Goal: Task Accomplishment & Management: Manage account settings

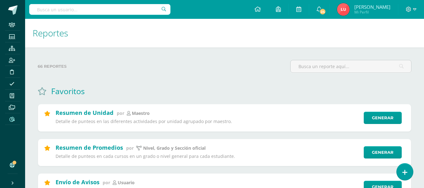
click at [366, 46] on h1 "Reportes" at bounding box center [225, 33] width 384 height 29
click at [17, 8] on span at bounding box center [12, 9] width 9 height 9
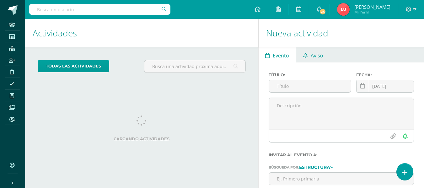
click at [309, 57] on link "Aviso" at bounding box center [313, 54] width 34 height 15
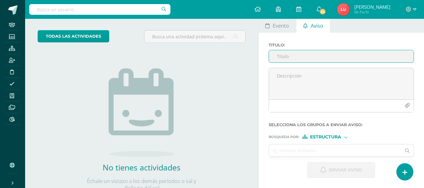
scroll to position [62, 0]
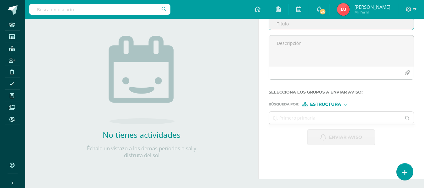
click at [292, 57] on div "Titulo :" at bounding box center [341, 47] width 150 height 75
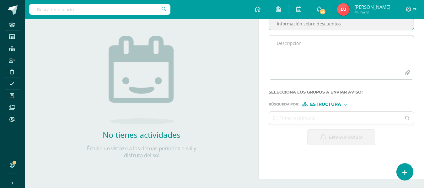
click at [294, 56] on textarea at bounding box center [341, 50] width 145 height 31
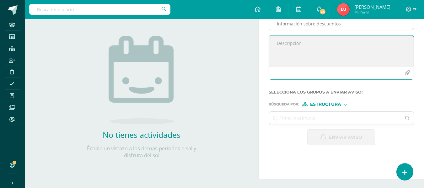
scroll to position [31, 0]
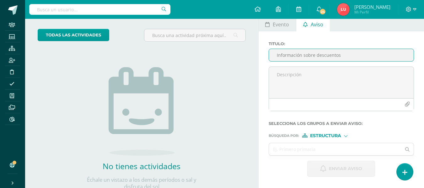
click at [352, 55] on input "Información sobre descuentos" at bounding box center [341, 55] width 145 height 12
type input "Información sobre descuentos - Todos los grados"
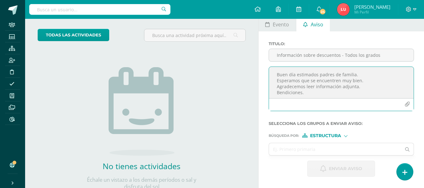
type textarea "Buen día estimados padres de familia. Esperamos que se encuentren muy bien. Agr…"
click at [406, 107] on button "button" at bounding box center [407, 104] width 12 height 12
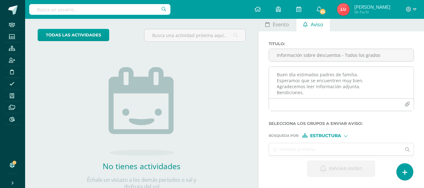
click at [409, 104] on icon "button" at bounding box center [407, 104] width 5 height 5
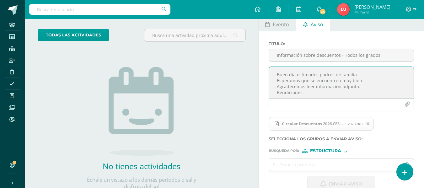
scroll to position [62, 0]
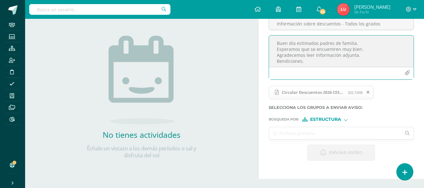
click at [301, 135] on input "text" at bounding box center [335, 133] width 132 height 12
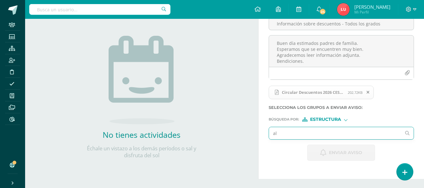
type input "all"
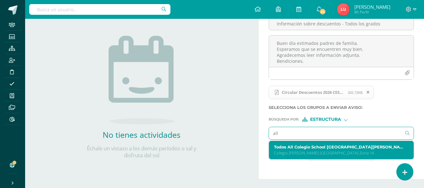
click at [289, 146] on label "Todos All Colegio School Colegio Cristiano Bilingüe El Shaddai Zona 16" at bounding box center [338, 147] width 129 height 5
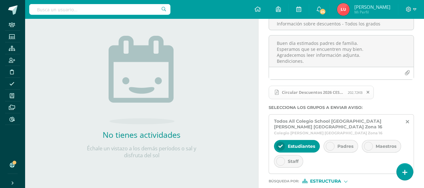
click at [290, 142] on div "Estudiantes" at bounding box center [297, 146] width 46 height 13
click at [336, 142] on div "Padres" at bounding box center [341, 146] width 35 height 13
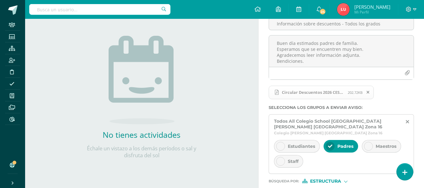
scroll to position [94, 0]
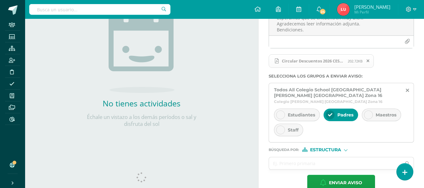
click at [317, 149] on span "Estructura" at bounding box center [325, 149] width 31 height 3
click at [316, 166] on label "Persona" at bounding box center [327, 166] width 43 height 4
click at [298, 164] on input "text" at bounding box center [335, 163] width 132 height 12
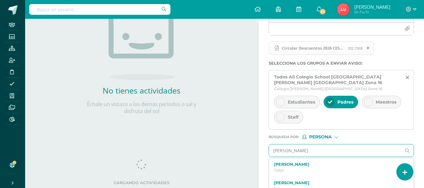
scroll to position [133, 0]
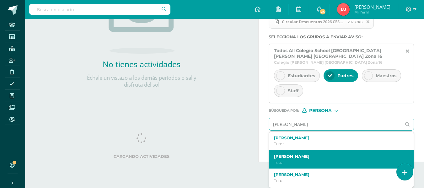
type input "Carol campos"
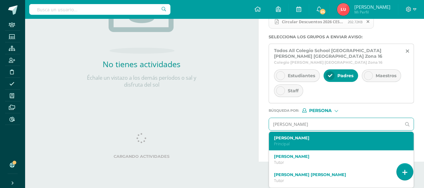
click at [286, 139] on label "Carol Campos" at bounding box center [338, 138] width 129 height 5
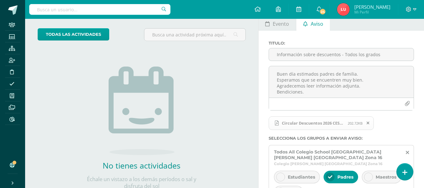
scroll to position [63, 0]
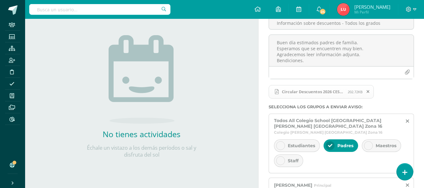
click at [398, 98] on div "Circular Descuentos 2026 CES16.pdf 202.72KB" at bounding box center [340, 94] width 145 height 20
click at [398, 94] on div "Circular Descuentos 2026 CES16.pdf 202.72KB" at bounding box center [340, 94] width 145 height 20
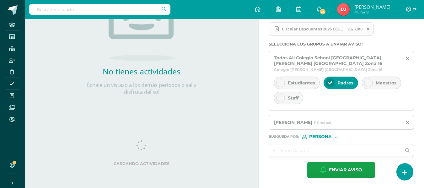
click at [292, 151] on input "text" at bounding box center [335, 150] width 132 height 12
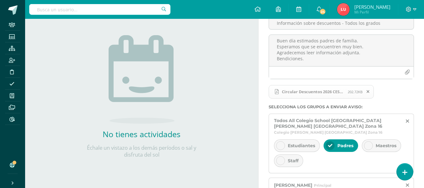
scroll to position [0, 0]
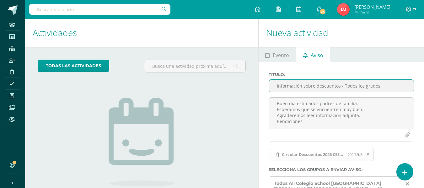
drag, startPoint x: 343, startPoint y: 85, endPoint x: 340, endPoint y: 89, distance: 4.7
click at [343, 85] on input "Información sobre descuentos - Todos los grados" at bounding box center [341, 86] width 145 height 12
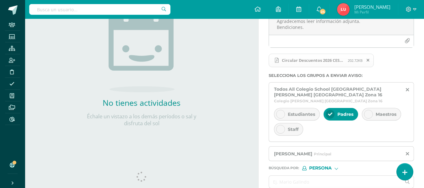
scroll to position [126, 0]
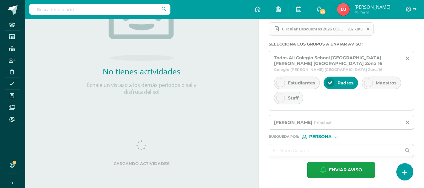
type input "Información sobre descuentos especiales - Todos los grados"
click at [319, 149] on input "text" at bounding box center [335, 150] width 132 height 12
type input "c"
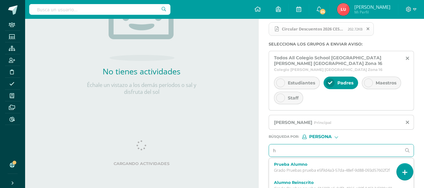
scroll to position [152, 0]
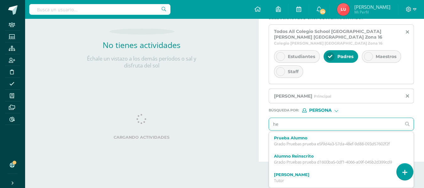
type input "h"
drag, startPoint x: 269, startPoint y: 126, endPoint x: 254, endPoint y: 130, distance: 16.1
click at [254, 130] on div "Actividades Actividad todas las Actividades No tienes actividades Échale un vis…" at bounding box center [225, 14] width 404 height 295
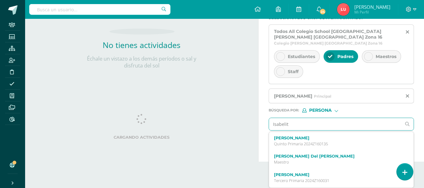
type input "Isabelita"
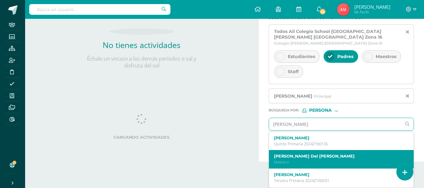
click at [281, 152] on div "Isabelita Del Carmen Escobar Maestro" at bounding box center [341, 159] width 145 height 19
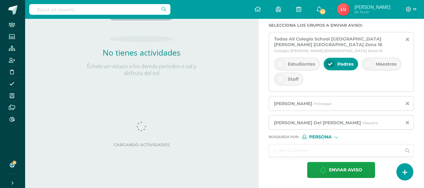
click at [273, 152] on input "text" at bounding box center [335, 150] width 132 height 12
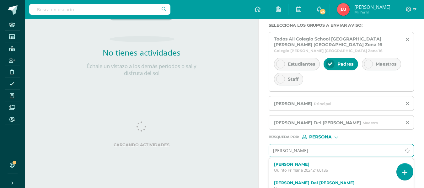
type input "miriam verla"
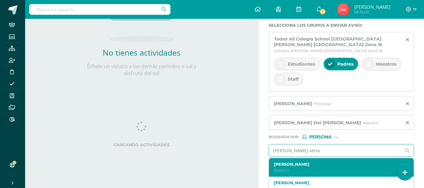
click at [279, 163] on label "Miriam Elizabeth Verlaine Vasquez" at bounding box center [338, 164] width 129 height 5
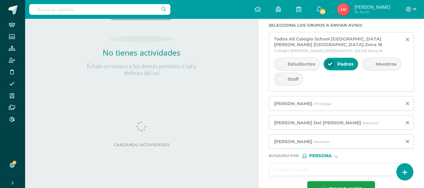
scroll to position [164, 0]
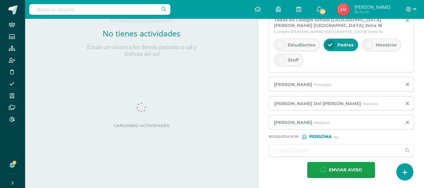
click at [279, 150] on input "text" at bounding box center [335, 150] width 132 height 12
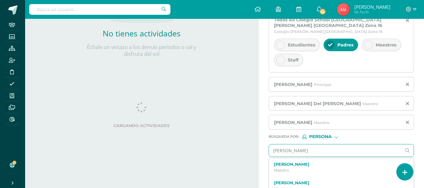
type input "vilma leal"
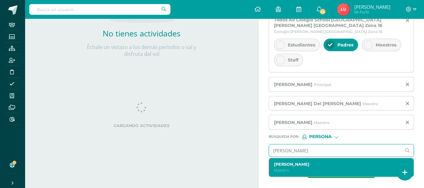
click at [289, 162] on label "Vilma Guisela Leal Ventura" at bounding box center [338, 164] width 129 height 5
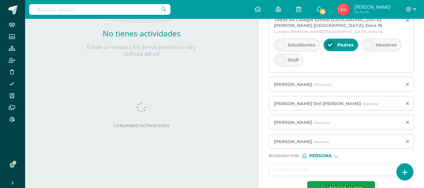
scroll to position [183, 0]
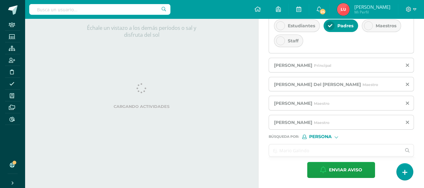
click at [282, 151] on input "text" at bounding box center [335, 150] width 132 height 12
type input "obregon"
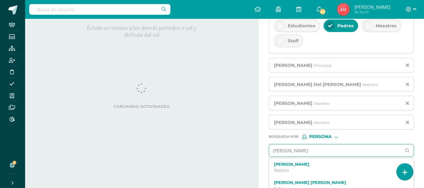
scroll to position [209, 0]
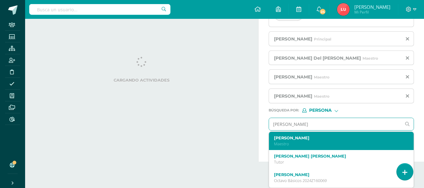
click at [325, 138] on label "Vivian Yadira Obregón Velásquez" at bounding box center [338, 138] width 129 height 5
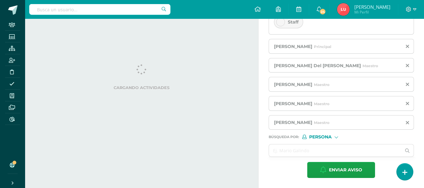
scroll to position [202, 0]
click at [291, 153] on input "text" at bounding box center [335, 150] width 132 height 12
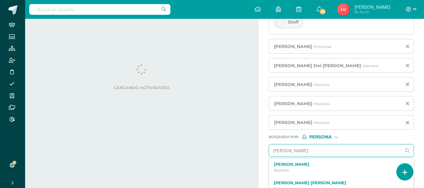
type input "rolando"
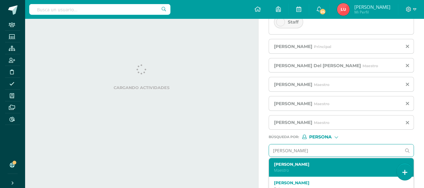
click at [280, 161] on div "Rolando Hernández Maestro" at bounding box center [341, 167] width 145 height 19
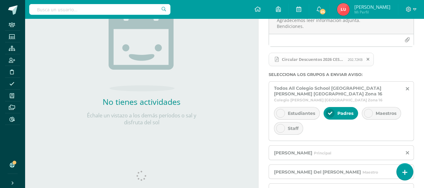
scroll to position [221, 0]
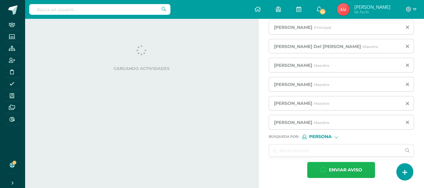
click at [327, 170] on button "Enviar aviso" at bounding box center [341, 170] width 68 height 16
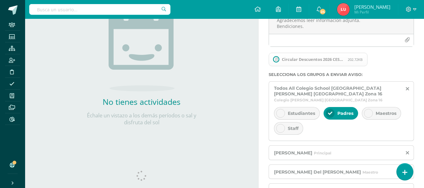
scroll to position [1, 0]
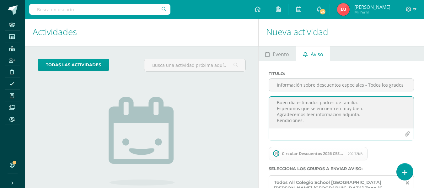
drag, startPoint x: 324, startPoint y: 122, endPoint x: 273, endPoint y: 105, distance: 53.8
click at [273, 105] on textarea "Buen día estimados padres de familia. Esperamos que se encuentren muy bien. Agr…" at bounding box center [341, 112] width 145 height 31
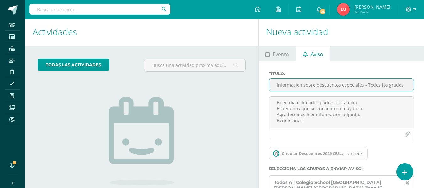
click at [337, 79] on input "Información sobre descuentos especiales - Todos los grados" at bounding box center [341, 85] width 145 height 12
click at [337, 80] on input "Información sobre descuentos especiales - Todos los grados" at bounding box center [341, 85] width 145 height 12
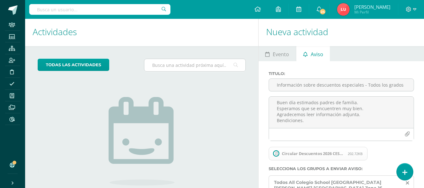
scroll to position [0, 0]
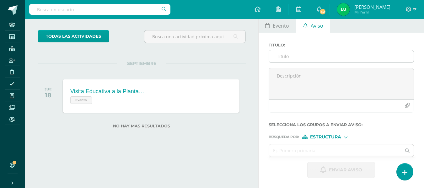
click at [371, 54] on input "Titulo :" at bounding box center [341, 56] width 145 height 12
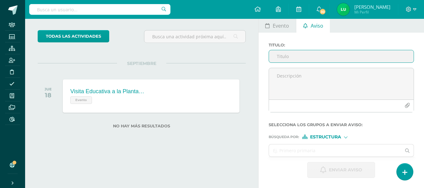
paste input "Información sobre descuentos especiales - Todos los grados"
type input "Información sobre descuentos especiales - Todos los grados"
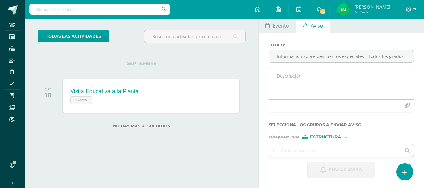
click at [333, 76] on textarea at bounding box center [341, 83] width 145 height 31
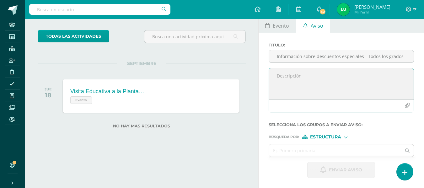
paste textarea "Buen día estimados padres de familia. Esperamos que se encuentren muy bien. Agr…"
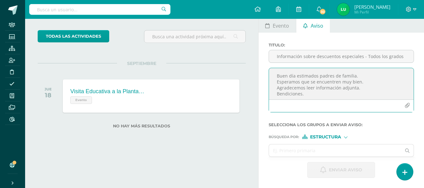
type textarea "Buen día estimados padres de familia. Esperamos que se encuentren muy bien. Agr…"
click at [409, 107] on icon "button" at bounding box center [407, 105] width 5 height 5
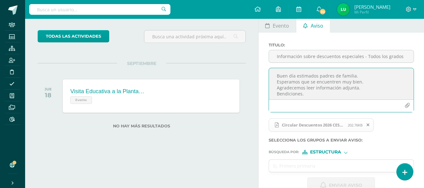
scroll to position [45, 0]
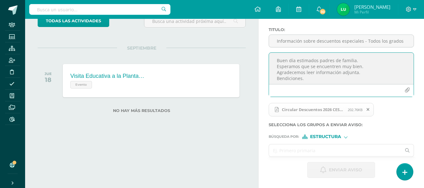
click at [308, 148] on input "text" at bounding box center [335, 150] width 132 height 12
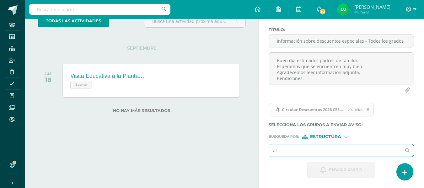
type input "all"
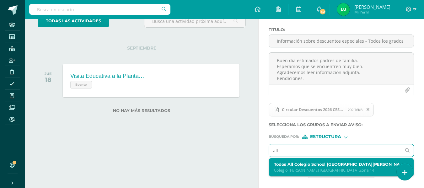
click at [287, 166] on label "Todos All Colegio School Colegio Cristiano Bilingüe El Shaddai Zona 14" at bounding box center [338, 164] width 129 height 5
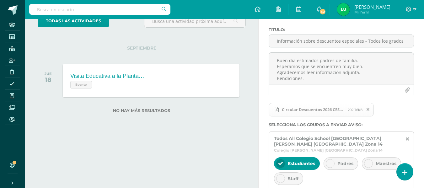
scroll to position [77, 0]
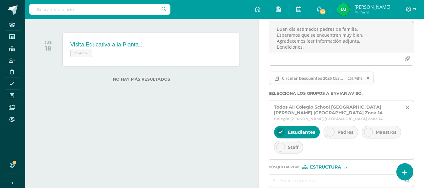
click at [340, 138] on div "Padres" at bounding box center [341, 132] width 35 height 13
click at [306, 138] on div "Estudiantes" at bounding box center [297, 132] width 46 height 13
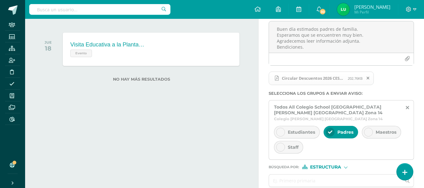
scroll to position [107, 0]
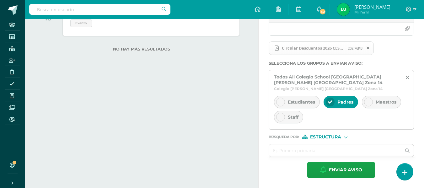
click at [313, 136] on span "Estructura" at bounding box center [325, 136] width 31 height 3
click at [313, 150] on span "Persona" at bounding box center [327, 153] width 51 height 8
click at [298, 153] on input "text" at bounding box center [335, 150] width 132 height 12
type input "heidy seijas"
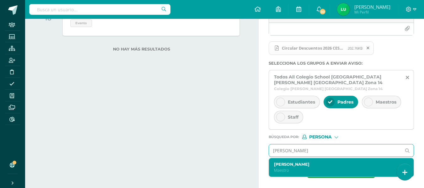
click at [286, 160] on div "Heidy Seijas Maestro" at bounding box center [341, 167] width 145 height 19
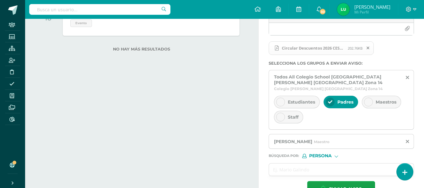
scroll to position [126, 0]
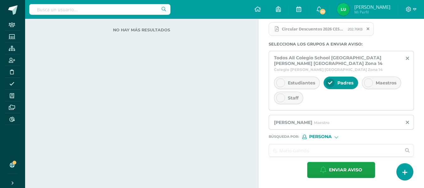
click at [281, 152] on input "text" at bounding box center [335, 150] width 132 height 12
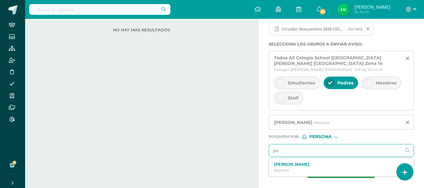
type input "paz"
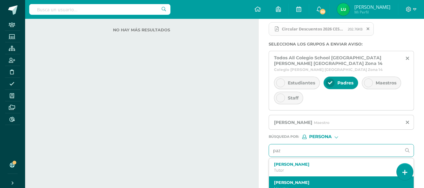
click at [281, 182] on label "Cristopher Paz Rodas" at bounding box center [338, 182] width 129 height 5
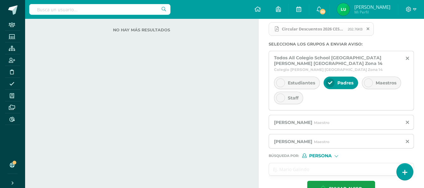
scroll to position [145, 0]
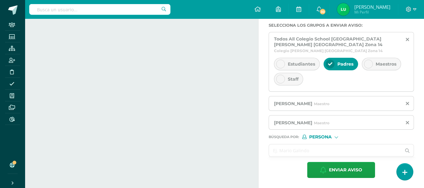
click at [292, 148] on input "text" at bounding box center [335, 150] width 132 height 12
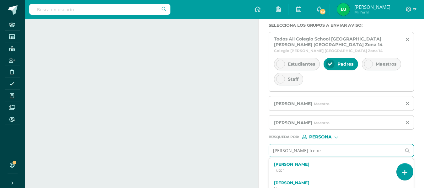
type input "lottie frener"
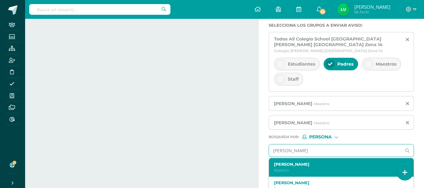
click at [285, 164] on label "Lottie Frener" at bounding box center [338, 164] width 129 height 5
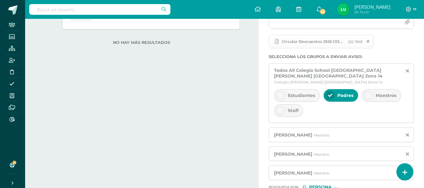
scroll to position [164, 0]
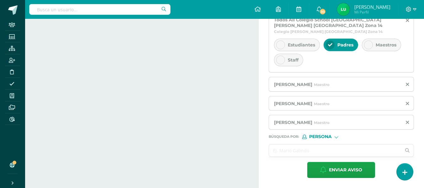
click at [275, 151] on input "text" at bounding box center [335, 150] width 132 height 12
click at [274, 149] on input "text" at bounding box center [335, 150] width 132 height 12
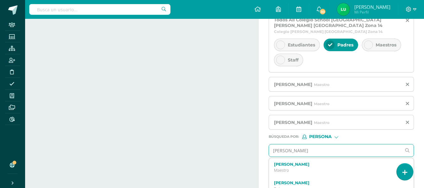
type input "galindo"
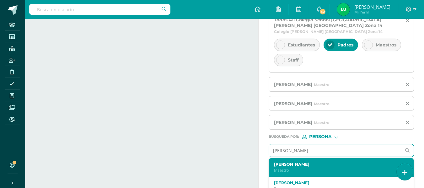
click at [293, 169] on p "Maestro" at bounding box center [338, 170] width 129 height 5
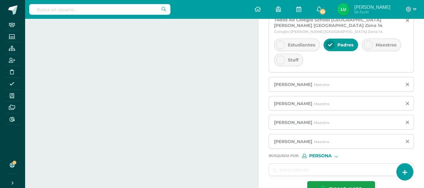
scroll to position [183, 0]
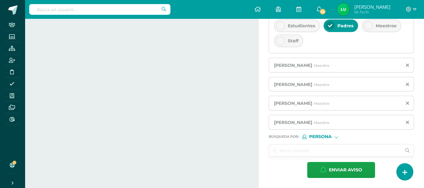
click at [294, 154] on input "text" at bounding box center [335, 150] width 132 height 12
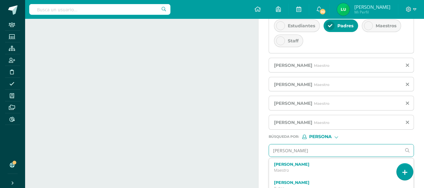
type input "teresa ortega"
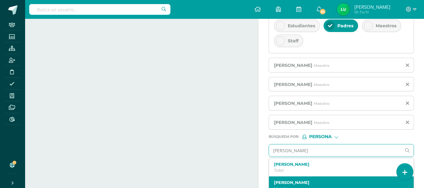
click at [281, 179] on div "Teresa Ortega Maestro" at bounding box center [341, 185] width 145 height 19
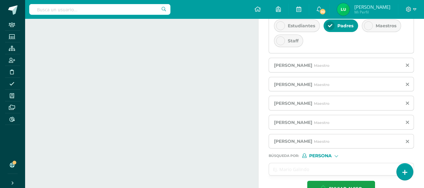
scroll to position [202, 0]
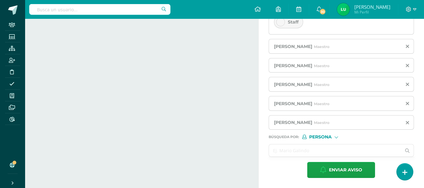
click at [281, 146] on input "text" at bounding box center [335, 150] width 132 height 12
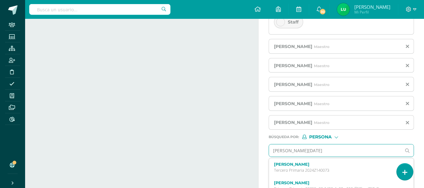
scroll to position [228, 0]
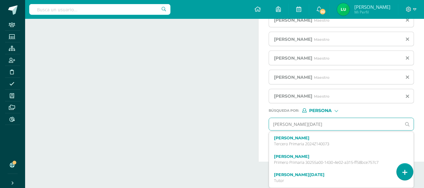
drag, startPoint x: 276, startPoint y: 177, endPoint x: 253, endPoint y: 143, distance: 41.4
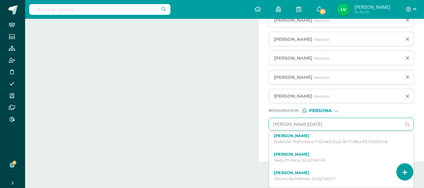
scroll to position [92, 0]
type input "ana lucia ruiz"
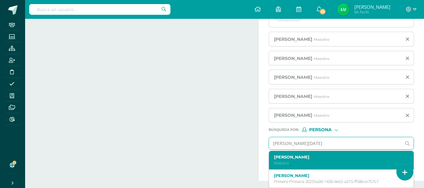
click at [289, 159] on label "Ana Lucía Ruiz" at bounding box center [338, 157] width 129 height 5
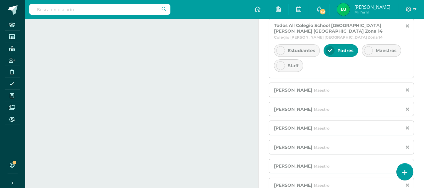
scroll to position [221, 0]
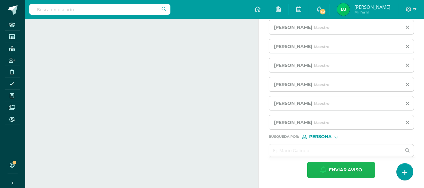
click at [319, 166] on button "Enviar aviso" at bounding box center [341, 170] width 68 height 16
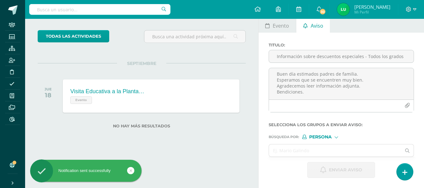
scroll to position [0, 0]
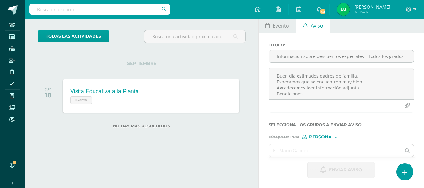
click at [58, 64] on div "SEPTIEMBRE JUE 18 Visita Educativa a la Planta de Tratamiento Lo de Coy-Bas I y…" at bounding box center [142, 88] width 208 height 51
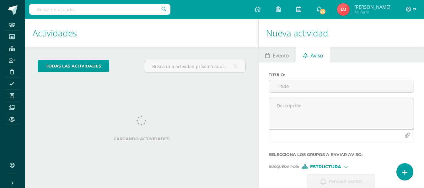
scroll to position [22, 0]
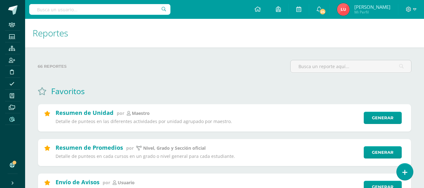
click at [132, 10] on input "text" at bounding box center [99, 9] width 141 height 11
click at [111, 11] on input "text" at bounding box center [99, 9] width 141 height 11
click at [163, 88] on div "Favoritos" at bounding box center [225, 91] width 374 height 11
click at [120, 9] on input "text" at bounding box center [99, 9] width 141 height 11
type input "lucas mayen"
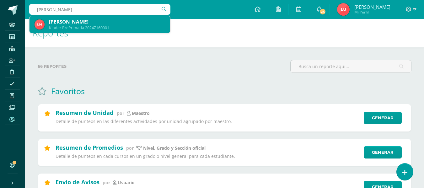
click at [115, 20] on div "[PERSON_NAME]" at bounding box center [107, 22] width 116 height 7
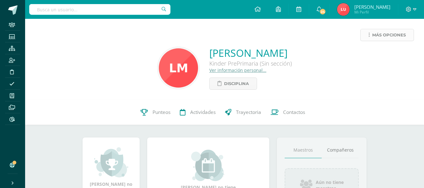
click at [393, 34] on span "Más opciones" at bounding box center [389, 35] width 34 height 12
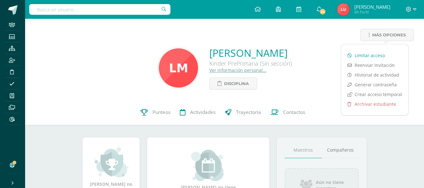
click at [375, 54] on link "Limitar acceso" at bounding box center [374, 56] width 67 height 10
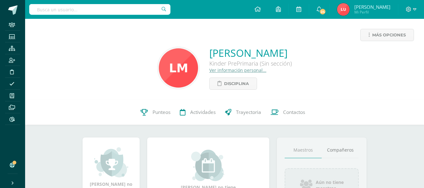
click at [88, 13] on input "text" at bounding box center [99, 9] width 141 height 11
click at [92, 5] on input "text" at bounding box center [99, 9] width 141 height 11
type input "barrios"
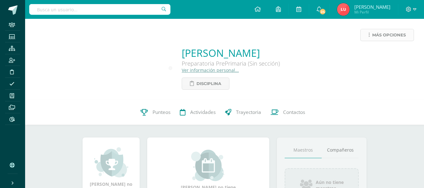
click at [373, 37] on span "Más opciones" at bounding box center [389, 35] width 34 height 12
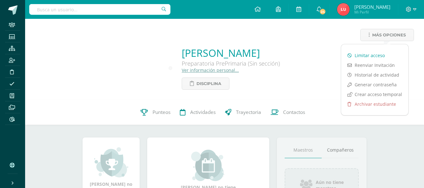
click at [367, 53] on link "Limitar acceso" at bounding box center [374, 56] width 67 height 10
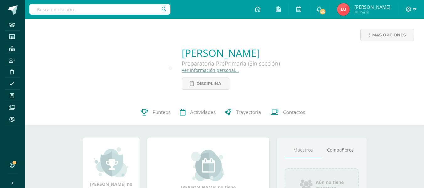
click at [141, 12] on input "text" at bounding box center [99, 9] width 141 height 11
type input "tobar"
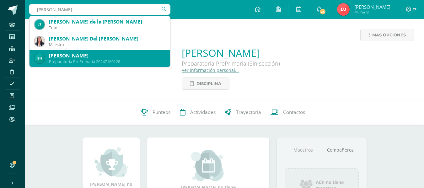
click at [111, 57] on div "[PERSON_NAME]" at bounding box center [107, 55] width 116 height 7
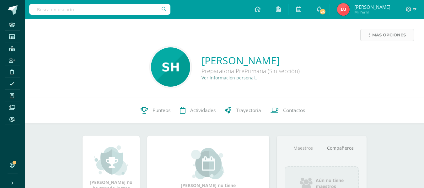
click at [380, 33] on span "Más opciones" at bounding box center [389, 35] width 34 height 12
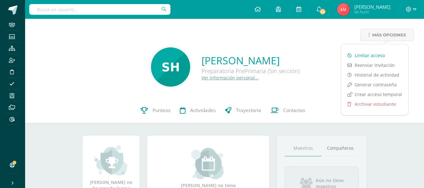
click at [369, 56] on link "Limitar acceso" at bounding box center [374, 56] width 67 height 10
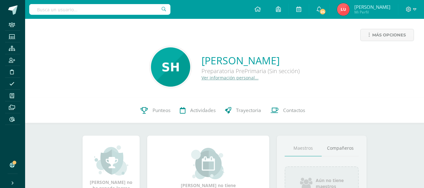
click at [121, 11] on input "text" at bounding box center [99, 9] width 141 height 11
click at [79, 7] on input "text" at bounding box center [99, 9] width 141 height 11
type input "martinez chacon"
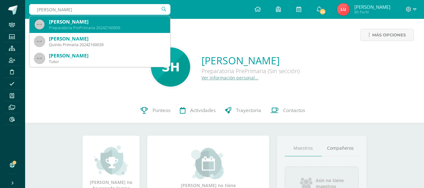
click at [86, 20] on div "José David Martínez Chacón" at bounding box center [107, 22] width 116 height 7
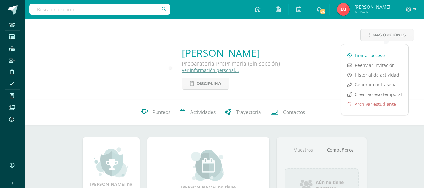
click at [369, 53] on link "Limitar acceso" at bounding box center [374, 56] width 67 height 10
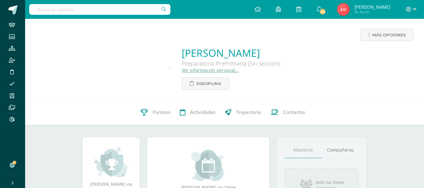
click at [267, 83] on div "[PERSON_NAME] Preparatoria PrePrimaria (Sin sección) Ver información personal..…" at bounding box center [231, 68] width 98 height 44
click at [118, 6] on input "text" at bounding box center [99, 9] width 141 height 11
type input "[PERSON_NAME]"
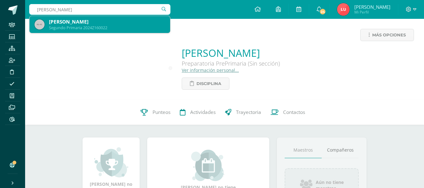
click at [108, 20] on div "[PERSON_NAME]" at bounding box center [107, 22] width 116 height 7
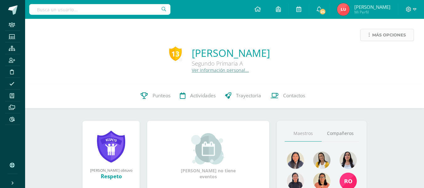
click at [379, 32] on span "Más opciones" at bounding box center [389, 35] width 34 height 12
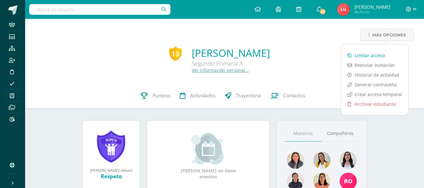
click at [363, 52] on link "Limitar acceso" at bounding box center [374, 56] width 67 height 10
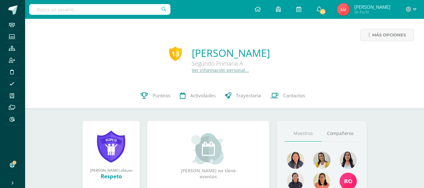
click at [149, 8] on input "text" at bounding box center [99, 9] width 141 height 11
type input "villatoro"
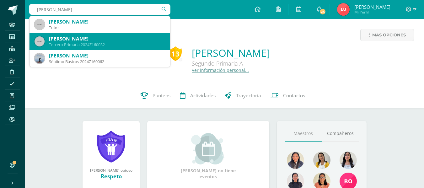
click at [109, 39] on div "Andrew Daniel Villatoro Romero" at bounding box center [107, 38] width 116 height 7
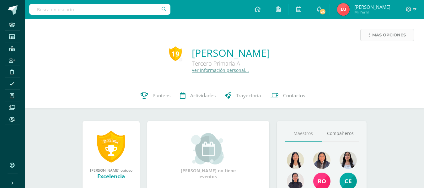
click at [375, 33] on span "Más opciones" at bounding box center [389, 35] width 34 height 12
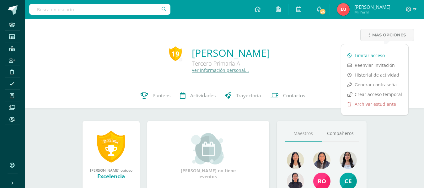
click at [365, 52] on link "Limitar acceso" at bounding box center [374, 56] width 67 height 10
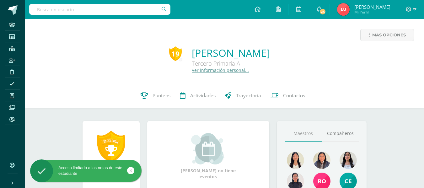
drag, startPoint x: 0, startPoint y: 0, endPoint x: 90, endPoint y: 11, distance: 90.5
click at [90, 11] on input "text" at bounding box center [99, 9] width 141 height 11
type input "amanda lacan"
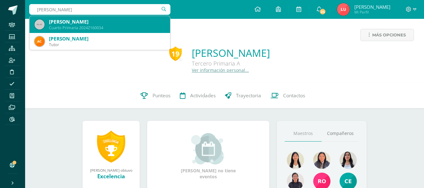
click at [78, 23] on div "Amada Victoria Lacan Cabrera" at bounding box center [107, 22] width 116 height 7
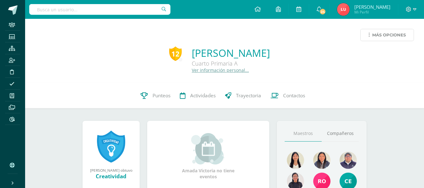
click at [379, 35] on span "Más opciones" at bounding box center [389, 35] width 34 height 12
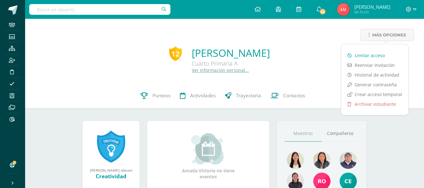
click at [365, 56] on link "Limitar acceso" at bounding box center [374, 56] width 67 height 10
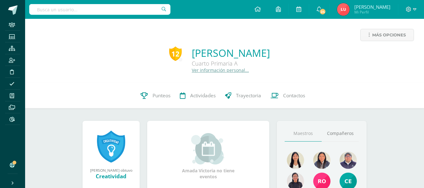
click at [114, 9] on input "text" at bounding box center [99, 9] width 141 height 11
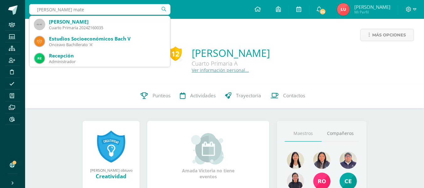
type input "rocio mateo"
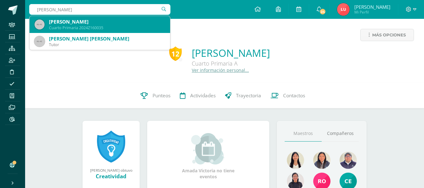
click at [100, 25] on div "Cuarto Primaria 2024Z160035" at bounding box center [107, 27] width 116 height 5
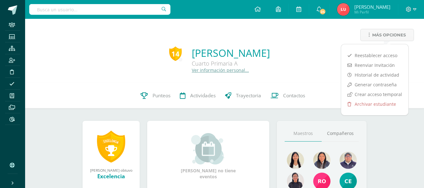
click at [327, 36] on div "Más opciones" at bounding box center [224, 37] width 389 height 17
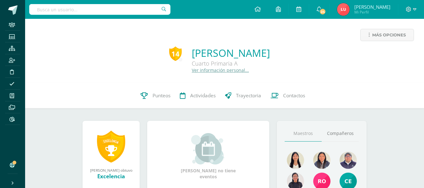
click at [112, 12] on input "text" at bounding box center [99, 9] width 141 height 11
type input "[PERSON_NAME]"
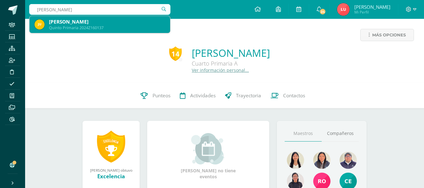
click at [106, 21] on div "[PERSON_NAME]" at bounding box center [107, 22] width 116 height 7
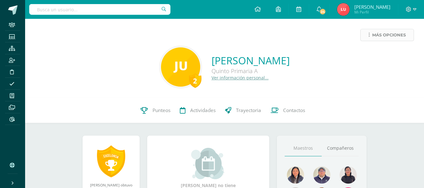
drag, startPoint x: 0, startPoint y: 0, endPoint x: 374, endPoint y: 36, distance: 375.6
click at [374, 36] on span "Más opciones" at bounding box center [389, 35] width 34 height 12
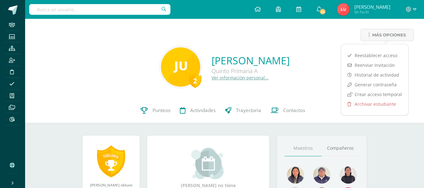
click at [330, 39] on div "Más opciones" at bounding box center [224, 37] width 389 height 17
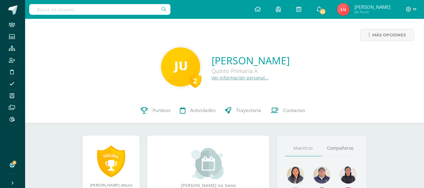
click at [91, 5] on input "text" at bounding box center [99, 9] width 141 height 11
type input "isabella le"
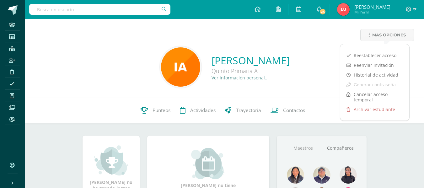
click at [319, 40] on div "Más opciones" at bounding box center [224, 37] width 389 height 17
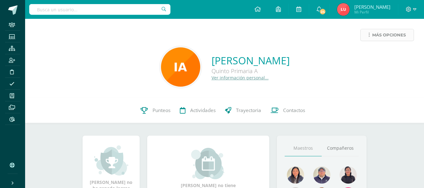
click at [375, 35] on span "Más opciones" at bounding box center [389, 35] width 34 height 12
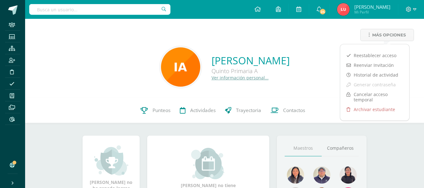
click at [315, 38] on div "Más opciones" at bounding box center [224, 37] width 389 height 17
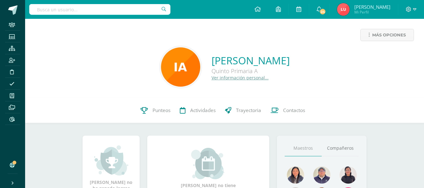
click at [136, 11] on input "text" at bounding box center [99, 9] width 141 height 11
type input "olivia du"
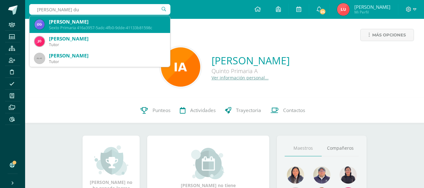
click at [121, 24] on div "Olivia Mae Dunham Ruiz" at bounding box center [107, 22] width 116 height 7
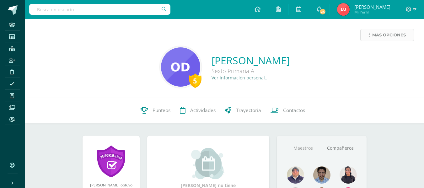
click at [370, 37] on icon at bounding box center [369, 34] width 1 height 5
click at [320, 38] on div "Más opciones" at bounding box center [224, 37] width 389 height 17
click at [148, 8] on input "text" at bounding box center [99, 9] width 141 height 11
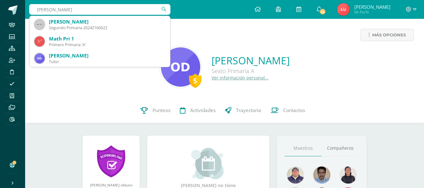
type input "mathias gabriel"
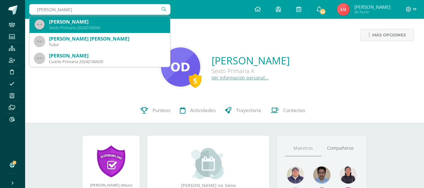
click at [131, 25] on div "Sexto Primaria 2024Z160041" at bounding box center [107, 27] width 116 height 5
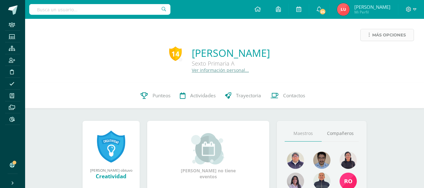
click at [380, 34] on span "Más opciones" at bounding box center [389, 35] width 34 height 12
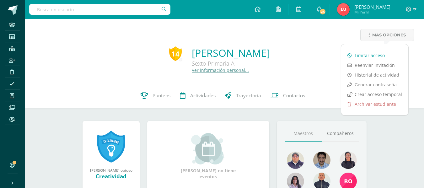
click at [362, 55] on link "Limitar acceso" at bounding box center [374, 56] width 67 height 10
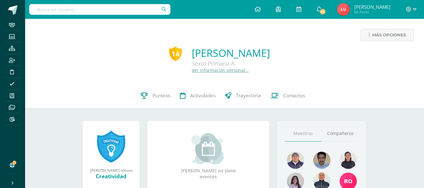
click at [85, 7] on input "text" at bounding box center [99, 9] width 141 height 11
type input "arandi"
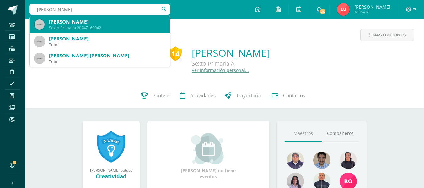
click at [69, 20] on div "[PERSON_NAME]" at bounding box center [107, 22] width 116 height 7
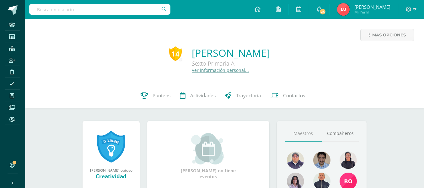
click at [143, 8] on input "text" at bounding box center [99, 9] width 141 height 11
drag, startPoint x: 369, startPoint y: 25, endPoint x: 384, endPoint y: 30, distance: 15.9
click at [374, 28] on div "Más opciones 14 Javier Alejandro Fernández Arandi Sexto Primaria A Ver informac…" at bounding box center [224, 51] width 399 height 64
click at [384, 33] on span "Más opciones" at bounding box center [389, 35] width 34 height 12
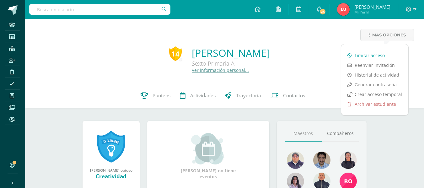
click at [361, 51] on link "Limitar acceso" at bounding box center [374, 56] width 67 height 10
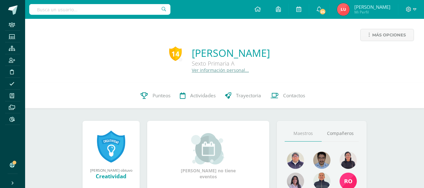
click at [142, 13] on input "text" at bounding box center [99, 9] width 141 height 11
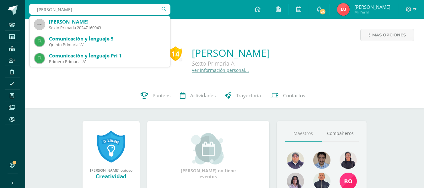
type input "[PERSON_NAME]"
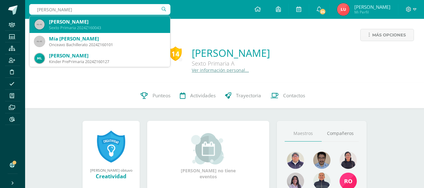
click at [135, 22] on div "[PERSON_NAME]" at bounding box center [107, 22] width 116 height 7
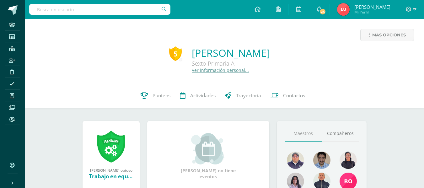
click at [80, 11] on input "text" at bounding box center [99, 9] width 141 height 11
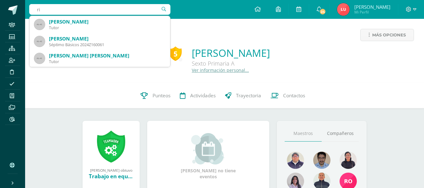
type input "r"
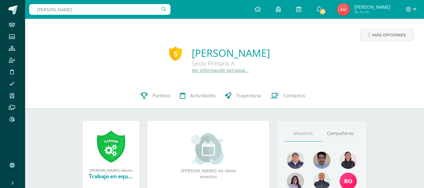
type input "rivera monroy"
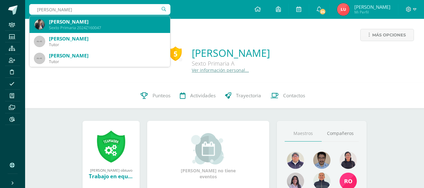
click at [81, 19] on div "[PERSON_NAME]" at bounding box center [107, 22] width 116 height 7
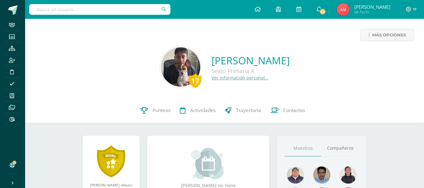
click at [318, 87] on div "17 [PERSON_NAME] Sexto Primaria A Ver información personal..." at bounding box center [224, 67] width 389 height 42
click at [390, 38] on span "Más opciones" at bounding box center [389, 35] width 34 height 12
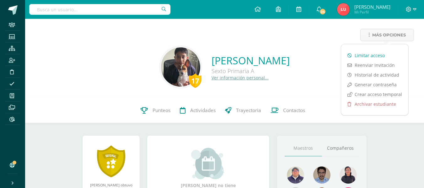
click at [386, 55] on link "Limitar acceso" at bounding box center [374, 56] width 67 height 10
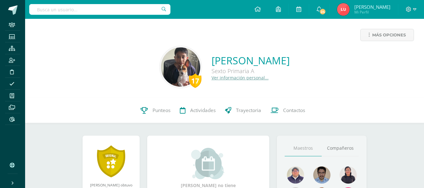
click at [113, 13] on input "text" at bounding box center [99, 9] width 141 height 11
type input "cordon"
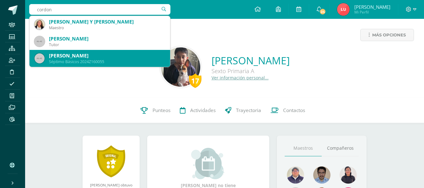
click at [115, 57] on div "[PERSON_NAME]" at bounding box center [107, 55] width 116 height 7
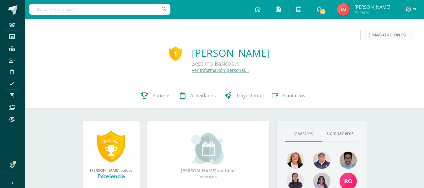
click at [385, 32] on span "Más opciones" at bounding box center [389, 35] width 34 height 12
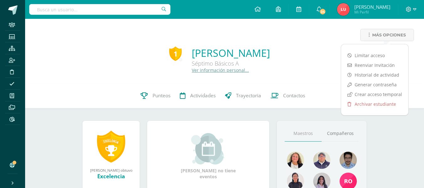
click at [370, 50] on div "Limitar acceso Reenviar Invitación Historial de actividad Generar contraseña Cr…" at bounding box center [375, 80] width 68 height 72
click at [368, 54] on link "Limitar acceso" at bounding box center [374, 56] width 67 height 10
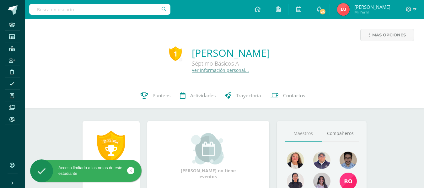
click at [111, 3] on div at bounding box center [99, 9] width 141 height 19
click at [103, 10] on input "text" at bounding box center [99, 9] width 141 height 11
type input "[PERSON_NAME]"
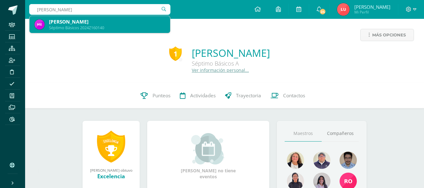
click at [99, 22] on div "[PERSON_NAME]" at bounding box center [107, 22] width 116 height 7
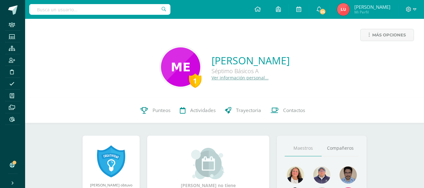
click at [121, 7] on input "text" at bounding box center [99, 9] width 141 height 11
paste input "Anabellen Estrada España"
type input "Anabellen Estrada España"
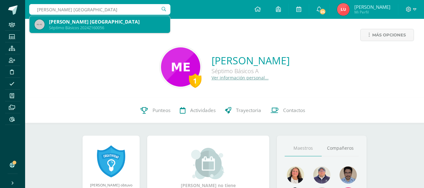
click at [110, 21] on div "Anabelén Estrada España" at bounding box center [107, 22] width 116 height 7
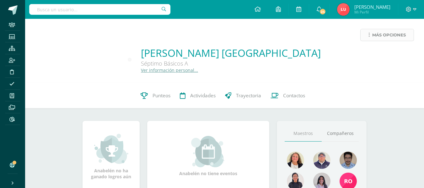
click at [397, 33] on span "Más opciones" at bounding box center [389, 35] width 34 height 12
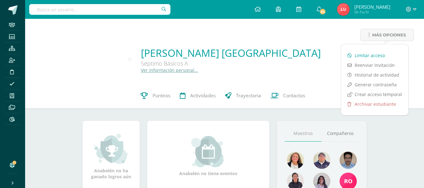
click at [361, 56] on link "Limitar acceso" at bounding box center [374, 56] width 67 height 10
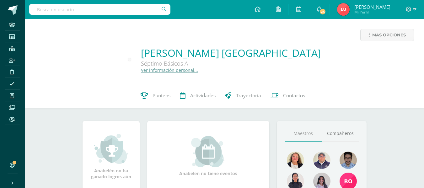
click at [111, 11] on input "text" at bounding box center [99, 9] width 141 height 11
click at [110, 11] on input "text" at bounding box center [99, 9] width 141 height 11
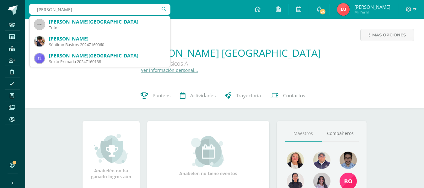
type input "[PERSON_NAME]"
type input "undefined"
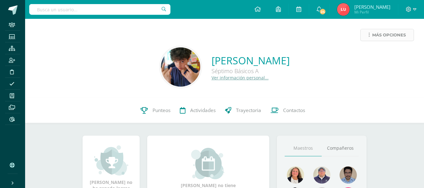
click at [393, 36] on span "Más opciones" at bounding box center [389, 35] width 34 height 12
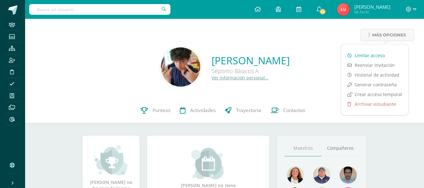
click at [362, 56] on link "Limitar acceso" at bounding box center [374, 56] width 67 height 10
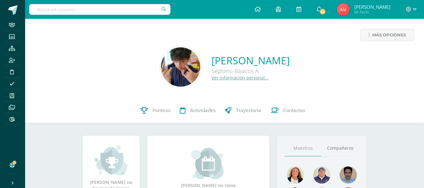
click at [144, 6] on input "text" at bounding box center [99, 9] width 141 height 11
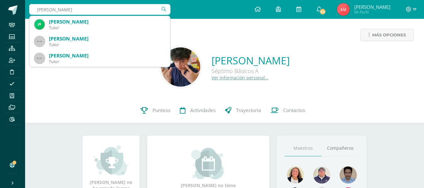
type input "[PERSON_NAME]"
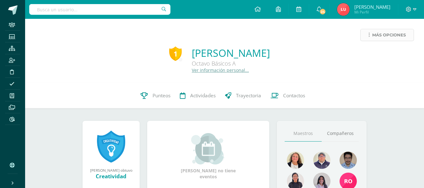
click at [377, 35] on span "Más opciones" at bounding box center [389, 35] width 34 height 12
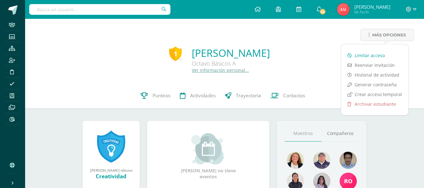
click at [363, 55] on link "Limitar acceso" at bounding box center [374, 56] width 67 height 10
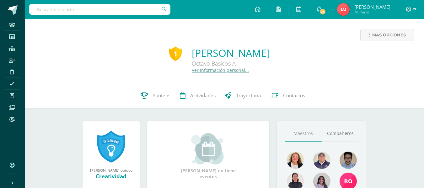
click at [90, 8] on input "text" at bounding box center [99, 9] width 141 height 11
paste input "[PERSON_NAME]"
type input "[PERSON_NAME]"
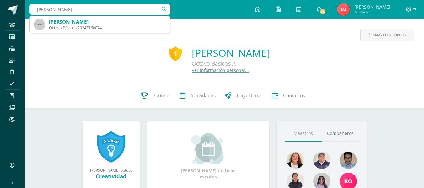
click at [78, 10] on input "[PERSON_NAME]" at bounding box center [99, 9] width 141 height 11
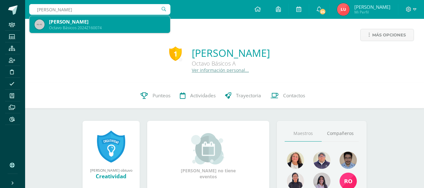
click at [76, 27] on div "Octavo Básicos 2024Z160074" at bounding box center [107, 27] width 116 height 5
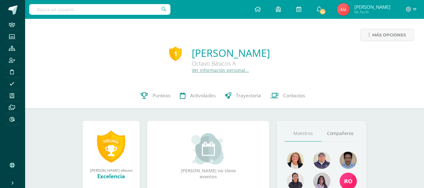
click at [111, 9] on input "text" at bounding box center [99, 9] width 141 height 11
paste input "Lauren Alarid Pineda"
click at [56, 9] on input "Lauren Alarid Pineda" at bounding box center [99, 9] width 141 height 11
drag, startPoint x: 53, startPoint y: 10, endPoint x: 17, endPoint y: 12, distance: 35.5
click at [17, 12] on body "Staff Estudiantes Estructura Inscripción Disciplina Asistencia Mis cursos Archi…" at bounding box center [212, 178] width 424 height 357
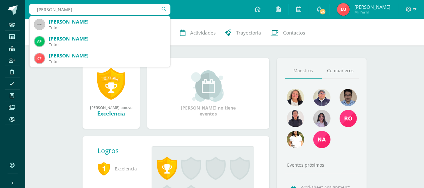
drag, startPoint x: 50, startPoint y: 10, endPoint x: 118, endPoint y: 6, distance: 67.9
click at [118, 6] on input "Alarid Pineda" at bounding box center [99, 9] width 141 height 11
type input "Alarid"
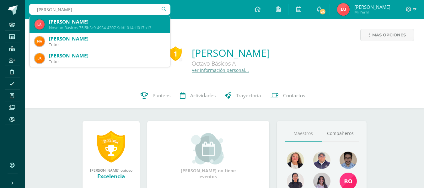
click at [111, 24] on div "Lauren Nicole Alarid" at bounding box center [107, 22] width 116 height 7
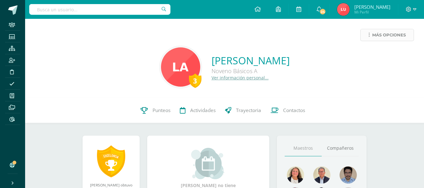
click at [374, 35] on span "Más opciones" at bounding box center [389, 35] width 34 height 12
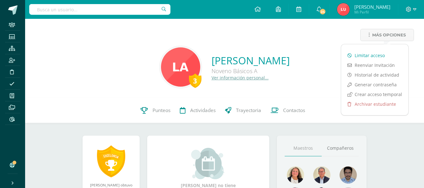
click at [360, 55] on link "Limitar acceso" at bounding box center [374, 56] width 67 height 10
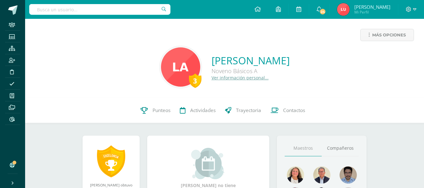
click at [126, 13] on input "text" at bounding box center [99, 9] width 141 height 11
paste input "Maria Valentina Ramos Solis"
type input "Maria Valentina Ramos Solis"
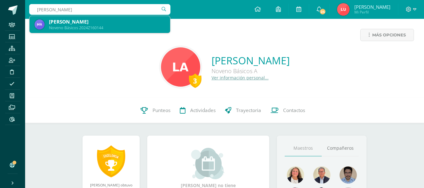
click at [118, 23] on div "[PERSON_NAME]" at bounding box center [107, 22] width 116 height 7
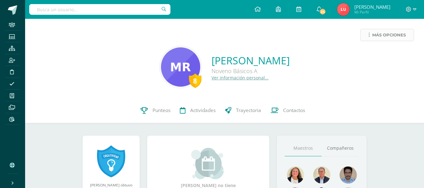
click at [386, 37] on span "Más opciones" at bounding box center [389, 35] width 34 height 12
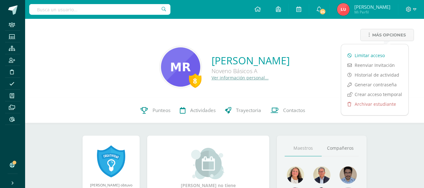
click at [371, 55] on link "Limitar acceso" at bounding box center [374, 56] width 67 height 10
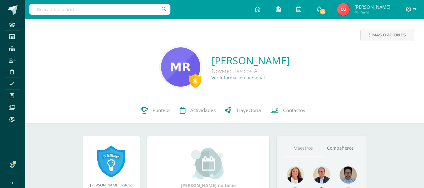
click at [112, 12] on input "text" at bounding box center [99, 9] width 141 height 11
paste input "Gabriela Maria Rejopachi Flores"
type input "Gabriela Maria Rejopachi Flores"
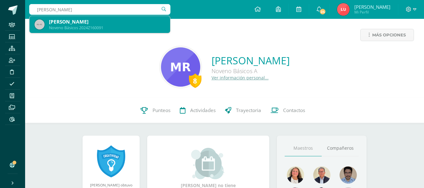
click at [107, 19] on div "[PERSON_NAME]" at bounding box center [107, 22] width 116 height 7
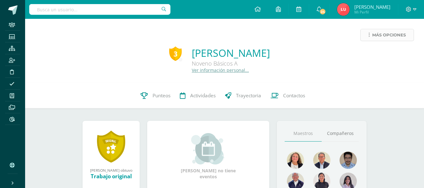
click at [376, 35] on span "Más opciones" at bounding box center [389, 35] width 34 height 12
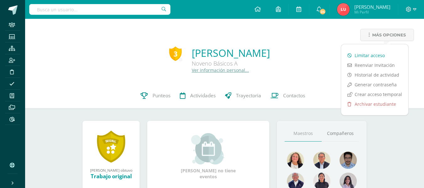
click at [368, 56] on link "Limitar acceso" at bounding box center [374, 56] width 67 height 10
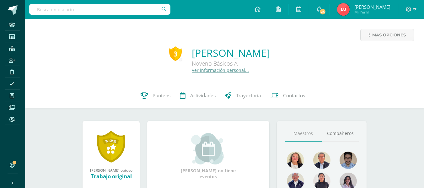
click at [108, 13] on input "text" at bounding box center [99, 9] width 141 height 11
paste input "Camila Cespedes Calderón"
click at [56, 9] on input "Camila Cespedes Calderón" at bounding box center [99, 9] width 141 height 11
type input "Camila Cespedes Calderón"
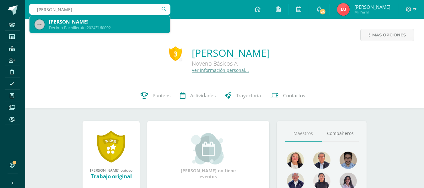
click at [57, 20] on div "[PERSON_NAME]" at bounding box center [107, 22] width 116 height 7
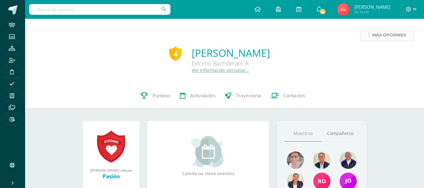
click at [380, 36] on span "Más opciones" at bounding box center [389, 35] width 34 height 12
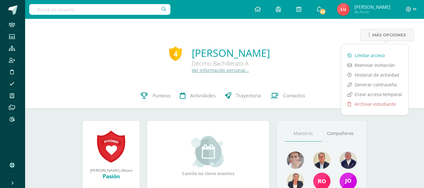
click at [366, 55] on link "Limitar acceso" at bounding box center [374, 56] width 67 height 10
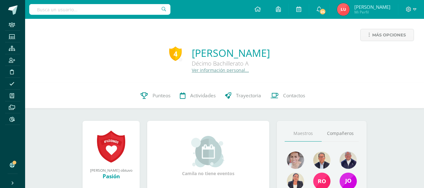
click at [134, 12] on input "text" at bounding box center [99, 9] width 141 height 11
paste input "Isaac Leonel Estrada"
type input "Isaac Leonel Estrada"
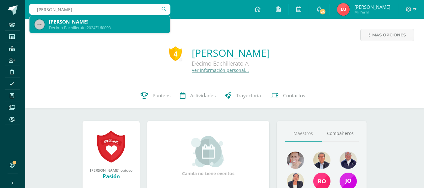
click at [121, 27] on div "Décimo Bachillerato 2024Z160093" at bounding box center [107, 27] width 116 height 5
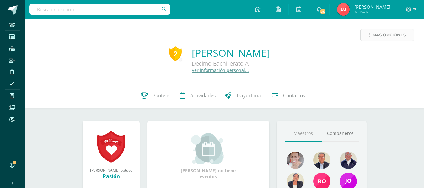
click at [379, 33] on span "Más opciones" at bounding box center [389, 35] width 34 height 12
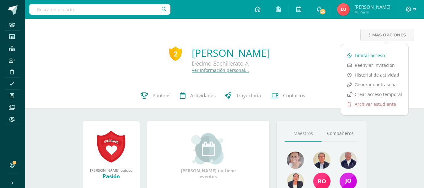
click at [369, 52] on link "Limitar acceso" at bounding box center [374, 56] width 67 height 10
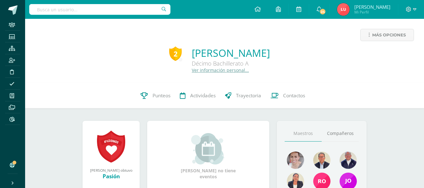
click at [77, 12] on input "text" at bounding box center [99, 9] width 141 height 11
paste input "[PERSON_NAME]"
type input "Camila Flores Ortega"
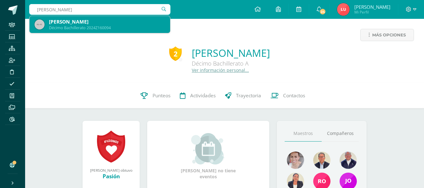
click at [75, 21] on div "Camila Flores Ortega" at bounding box center [107, 22] width 116 height 7
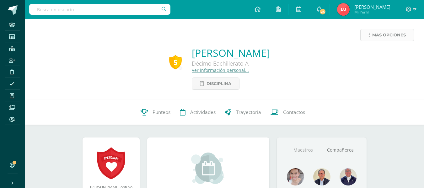
click at [376, 37] on span "Más opciones" at bounding box center [389, 35] width 34 height 12
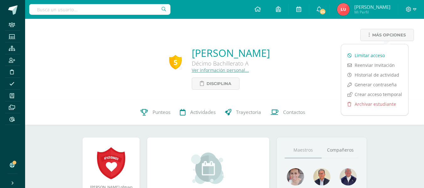
click at [370, 57] on link "Limitar acceso" at bounding box center [374, 56] width 67 height 10
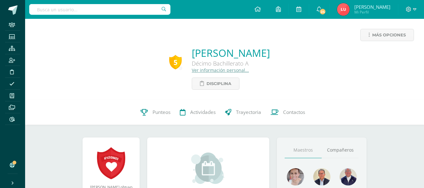
click at [60, 13] on input "text" at bounding box center [99, 9] width 141 height 11
paste input "[PERSON_NAME]"
type input "[PERSON_NAME]"
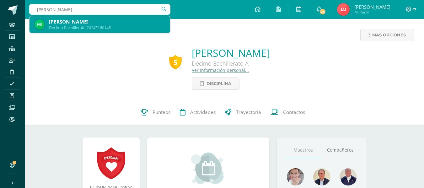
click at [68, 26] on div "Décimo Bachillerato 2024Z160145" at bounding box center [107, 27] width 116 height 5
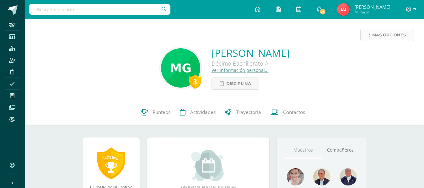
click at [378, 40] on span "Más opciones" at bounding box center [389, 35] width 34 height 12
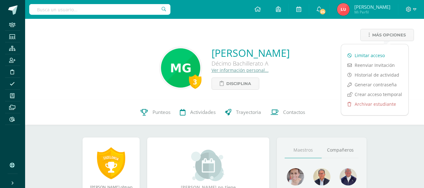
click at [371, 56] on link "Limitar acceso" at bounding box center [374, 56] width 67 height 10
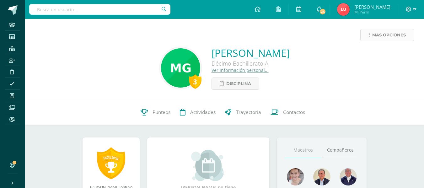
click at [392, 31] on span "Más opciones" at bounding box center [389, 35] width 34 height 12
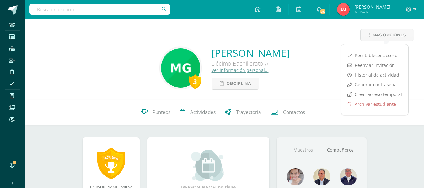
click at [326, 51] on div "3 Miriam Rebeca Gómez Recinos Décimo Bachillerato A Ver información personal...…" at bounding box center [224, 68] width 389 height 44
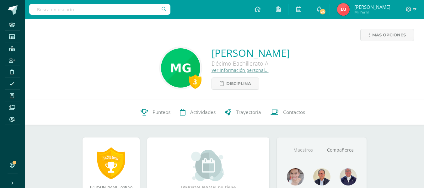
click at [94, 6] on input "text" at bounding box center [99, 9] width 141 height 11
paste input "José Carlos Mota Soto"
type input "José Carlos Mota Soto"
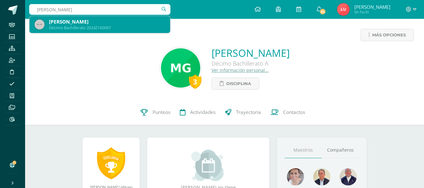
click at [89, 23] on div "José Carlos Mota Soto" at bounding box center [107, 22] width 116 height 7
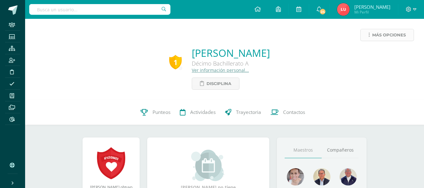
click at [375, 36] on span "Más opciones" at bounding box center [389, 35] width 34 height 12
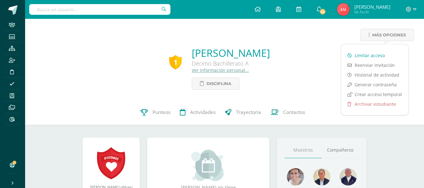
click at [361, 55] on link "Limitar acceso" at bounding box center [374, 56] width 67 height 10
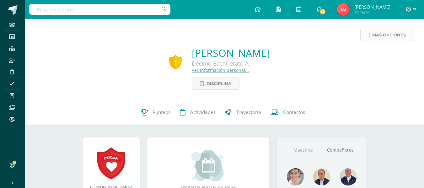
click at [383, 37] on span "Más opciones" at bounding box center [389, 35] width 34 height 12
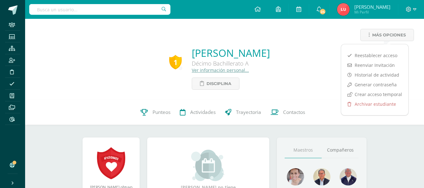
click at [96, 7] on input "text" at bounding box center [99, 9] width 141 height 11
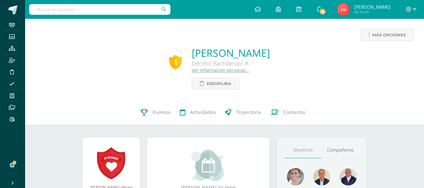
paste input "Marco Daniel Dominguz lópez"
type input "Marco Daniel Dominguz lópez"
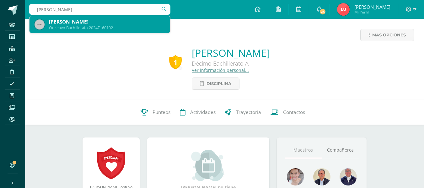
click at [93, 23] on div "Marco Daniel Domínguez López" at bounding box center [107, 22] width 116 height 7
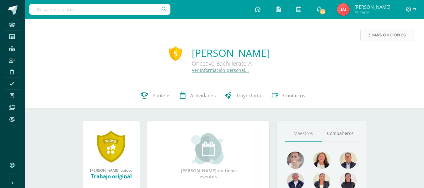
click at [386, 39] on span "Más opciones" at bounding box center [389, 35] width 34 height 12
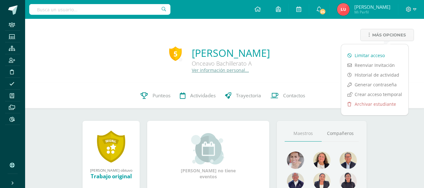
click at [372, 54] on link "Limitar acceso" at bounding box center [374, 56] width 67 height 10
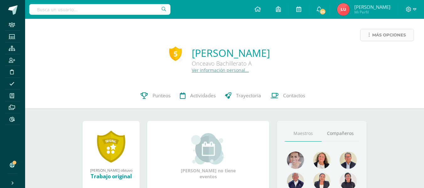
click at [381, 40] on span "Más opciones" at bounding box center [389, 35] width 34 height 12
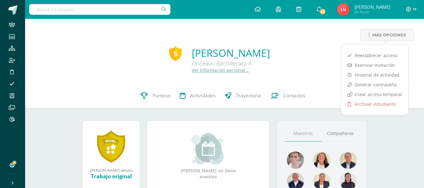
click at [134, 13] on input "text" at bounding box center [99, 9] width 141 height 11
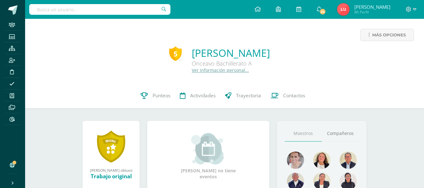
paste input "Ana Raquel Herrera Estrada"
type input "Ana Raquel Herrera Estrada"
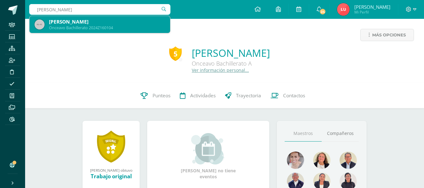
click at [127, 22] on div "Ana Raquel Herrera Estrada" at bounding box center [107, 22] width 116 height 7
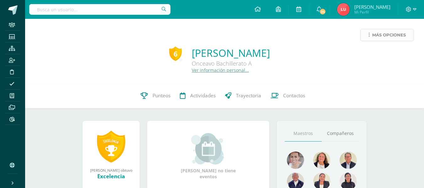
click at [377, 35] on span "Más opciones" at bounding box center [389, 35] width 34 height 12
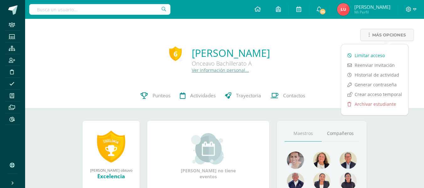
click at [365, 51] on link "Limitar acceso" at bounding box center [374, 56] width 67 height 10
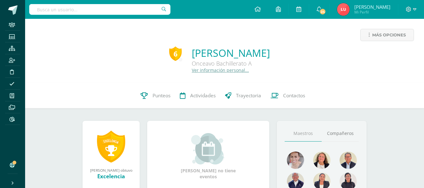
click at [84, 9] on input "text" at bounding box center [99, 9] width 141 height 11
paste input "[PERSON_NAME]"
type input "Annika Mazariegos Escaler"
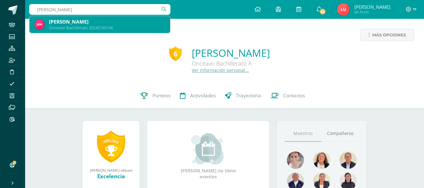
click at [71, 27] on div "Onceavo Bachillerato 2024Z160146" at bounding box center [107, 27] width 116 height 5
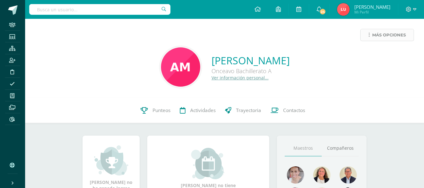
click at [378, 34] on span "Más opciones" at bounding box center [389, 35] width 34 height 12
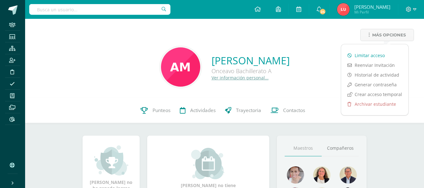
click at [374, 53] on link "Limitar acceso" at bounding box center [374, 56] width 67 height 10
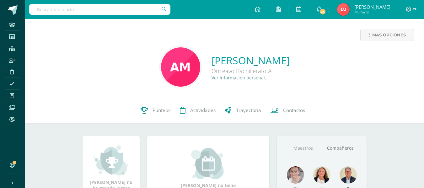
click at [117, 10] on input "text" at bounding box center [99, 9] width 141 height 11
click at [373, 32] on span "Más opciones" at bounding box center [389, 35] width 34 height 12
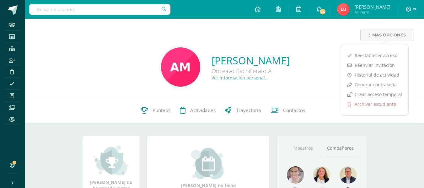
click at [81, 3] on div at bounding box center [99, 9] width 141 height 19
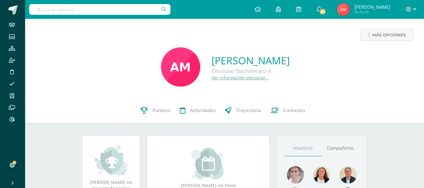
click at [74, 8] on input "text" at bounding box center [99, 9] width 141 height 11
paste input "[PERSON_NAME]"
type input "[PERSON_NAME]"
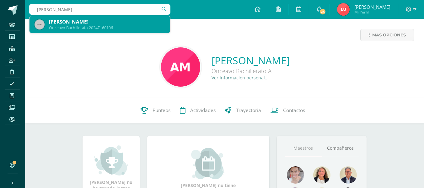
click at [128, 17] on div "[PERSON_NAME] Onceavo Bachillerato 2024Z160106" at bounding box center [100, 24] width 131 height 17
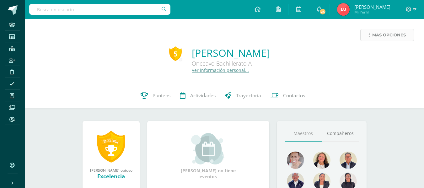
click at [375, 35] on span "Más opciones" at bounding box center [389, 35] width 34 height 12
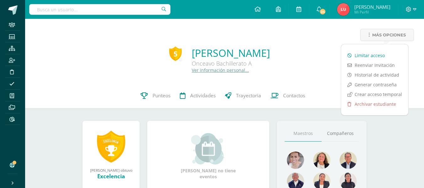
click at [372, 54] on link "Limitar acceso" at bounding box center [374, 56] width 67 height 10
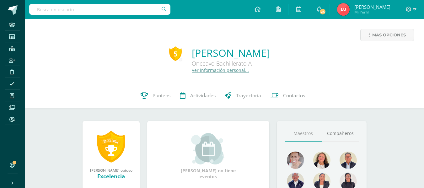
click at [143, 8] on input "text" at bounding box center [99, 9] width 141 height 11
paste input "[PERSON_NAME] Santiago [PERSON_NAME]"
type input "[PERSON_NAME] Santiago [PERSON_NAME]"
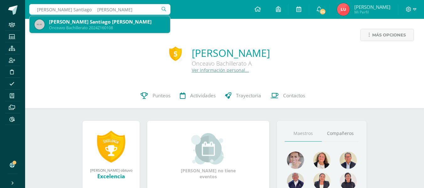
click at [133, 23] on div "[PERSON_NAME] Santiago [PERSON_NAME]" at bounding box center [107, 22] width 116 height 7
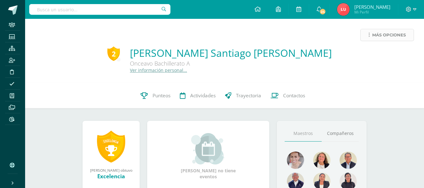
click at [368, 38] on link "Más opciones" at bounding box center [387, 35] width 54 height 12
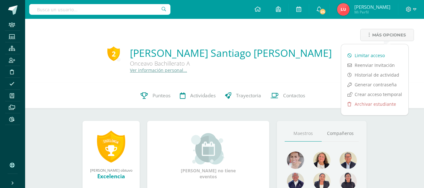
click at [359, 55] on link "Limitar acceso" at bounding box center [374, 56] width 67 height 10
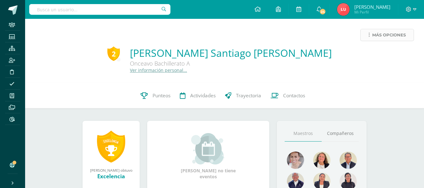
click at [376, 40] on span "Más opciones" at bounding box center [389, 35] width 34 height 12
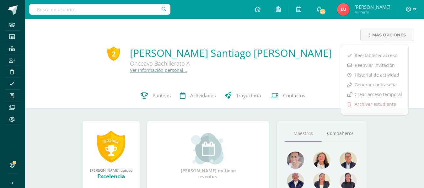
click at [340, 38] on div "Más opciones" at bounding box center [224, 37] width 389 height 17
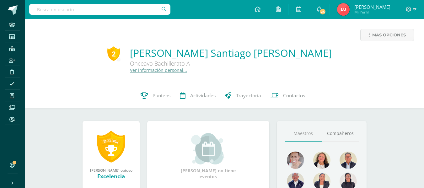
click at [100, 13] on input "text" at bounding box center [99, 9] width 141 height 11
paste input "[PERSON_NAME]"
type input "[PERSON_NAME]"
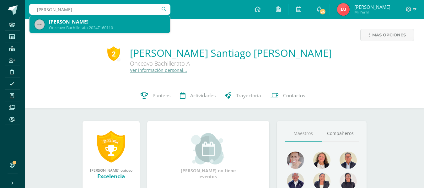
click at [94, 24] on div "[PERSON_NAME]" at bounding box center [107, 22] width 116 height 7
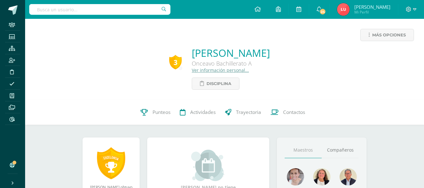
click at [89, 70] on div "3 [PERSON_NAME] Onceavo Bachillerato A Ver información personal... Disciplina" at bounding box center [224, 68] width 389 height 44
click at [380, 39] on span "Más opciones" at bounding box center [389, 35] width 34 height 12
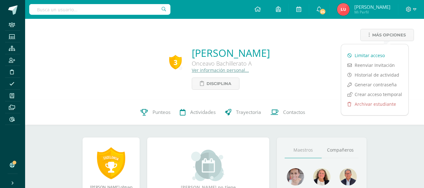
click at [355, 53] on link "Limitar acceso" at bounding box center [374, 56] width 67 height 10
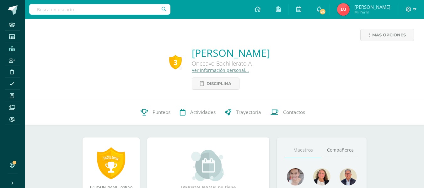
click at [10, 47] on icon at bounding box center [12, 48] width 6 height 5
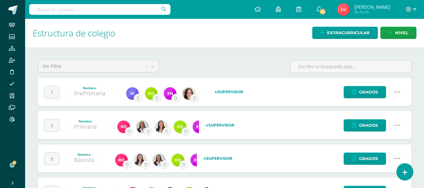
click at [37, 55] on div "Sin Filtro Sin Filtro Extracurriculares Niveles 1 Nombre: PrePrimaria Seleccion…" at bounding box center [224, 132] width 399 height 171
click at [15, 46] on span at bounding box center [12, 48] width 14 height 8
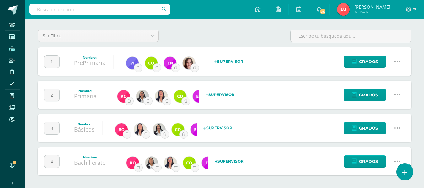
click at [397, 95] on icon at bounding box center [397, 94] width 7 height 7
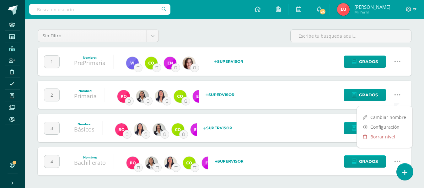
scroll to position [0, 0]
click at [380, 128] on link "Configuración" at bounding box center [385, 127] width 56 height 10
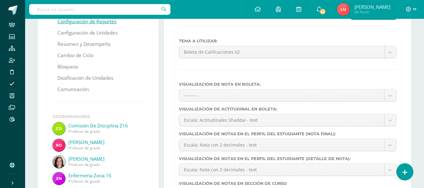
scroll to position [31, 0]
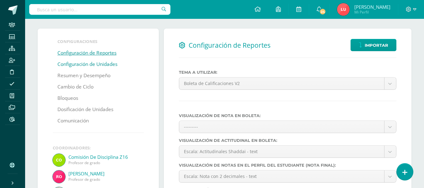
click at [93, 64] on link "Configuración de Unidades" at bounding box center [87, 64] width 60 height 11
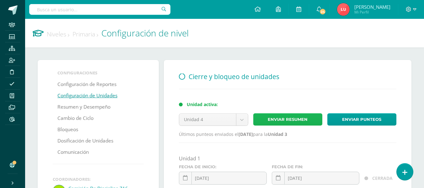
click at [293, 121] on link "Enviar resumen" at bounding box center [287, 119] width 69 height 12
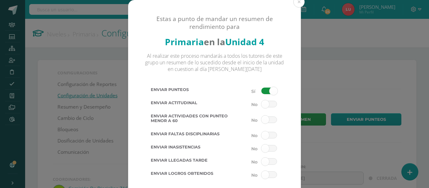
click at [263, 120] on span at bounding box center [269, 119] width 16 height 7
click at [0, 0] on input "checkbox" at bounding box center [0, 0] width 0 height 0
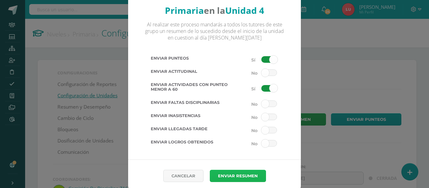
click at [230, 172] on button "Enviar resumen" at bounding box center [238, 176] width 56 height 12
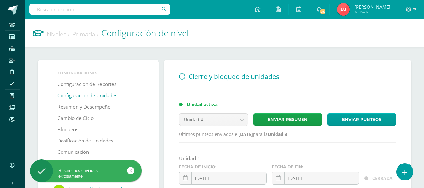
click at [61, 37] on link "Niveles" at bounding box center [58, 34] width 23 height 8
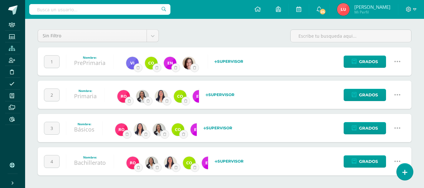
click at [397, 127] on icon at bounding box center [397, 128] width 7 height 7
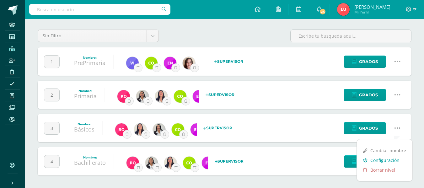
click at [382, 159] on link "Configuración" at bounding box center [385, 160] width 56 height 10
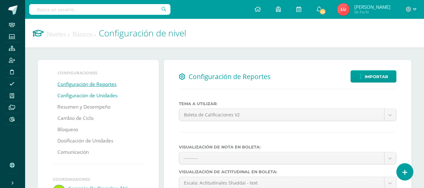
click at [92, 94] on link "Configuración de Unidades" at bounding box center [87, 95] width 60 height 11
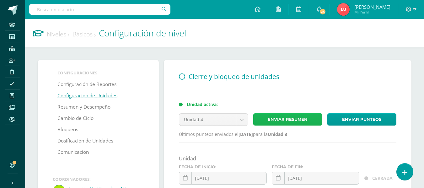
click at [293, 120] on link "Enviar resumen" at bounding box center [287, 119] width 69 height 12
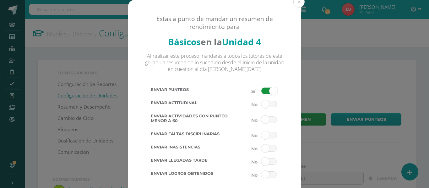
click at [264, 118] on span at bounding box center [269, 119] width 16 height 7
click at [0, 0] on input "checkbox" at bounding box center [0, 0] width 0 height 0
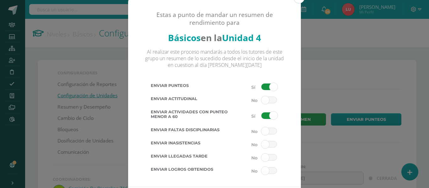
scroll to position [35, 0]
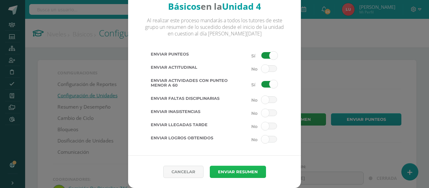
click at [218, 173] on button "Enviar resumen" at bounding box center [238, 172] width 56 height 12
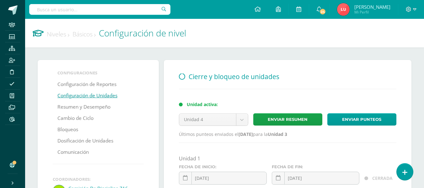
click at [64, 35] on link "Niveles" at bounding box center [58, 34] width 23 height 8
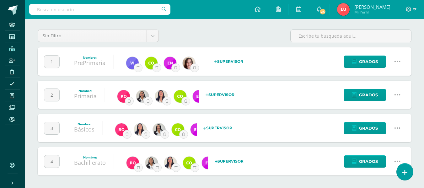
click at [391, 160] on link at bounding box center [397, 162] width 16 height 16
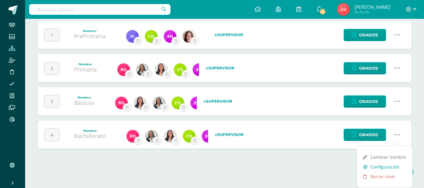
click at [374, 167] on link "Configuración" at bounding box center [385, 167] width 56 height 10
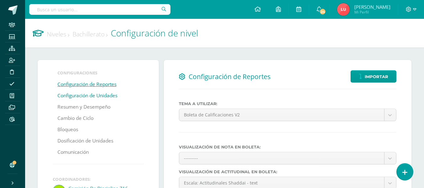
click at [83, 96] on link "Configuración de Unidades" at bounding box center [87, 95] width 60 height 11
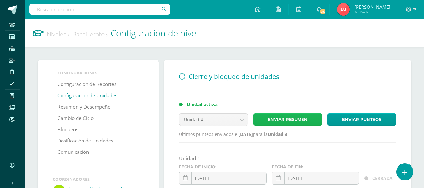
click at [278, 118] on link "Enviar resumen" at bounding box center [287, 119] width 69 height 12
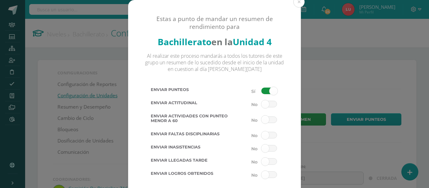
click at [265, 119] on span at bounding box center [269, 119] width 16 height 7
click at [0, 0] on input "checkbox" at bounding box center [0, 0] width 0 height 0
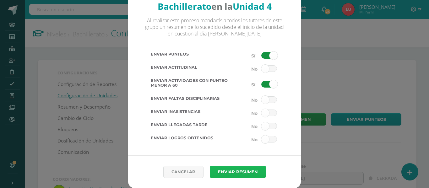
click at [231, 171] on button "Enviar resumen" at bounding box center [238, 172] width 56 height 12
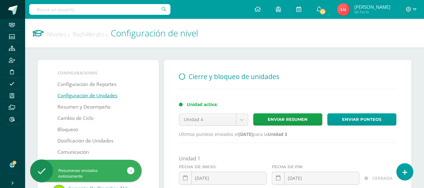
click at [13, 13] on span at bounding box center [12, 9] width 9 height 9
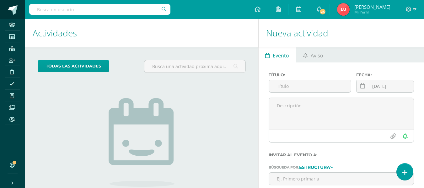
click at [17, 11] on span at bounding box center [12, 9] width 9 height 9
